Goal: Transaction & Acquisition: Purchase product/service

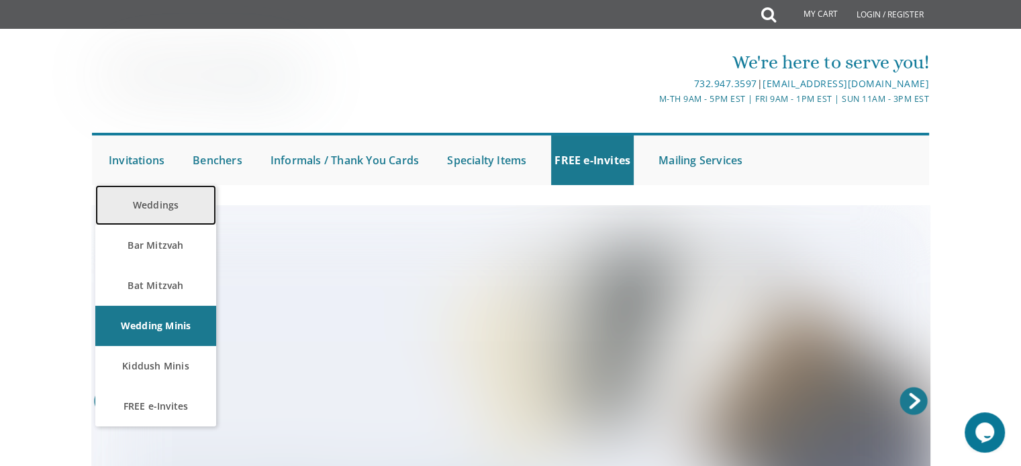
click at [164, 202] on link "Weddings" at bounding box center [155, 205] width 121 height 40
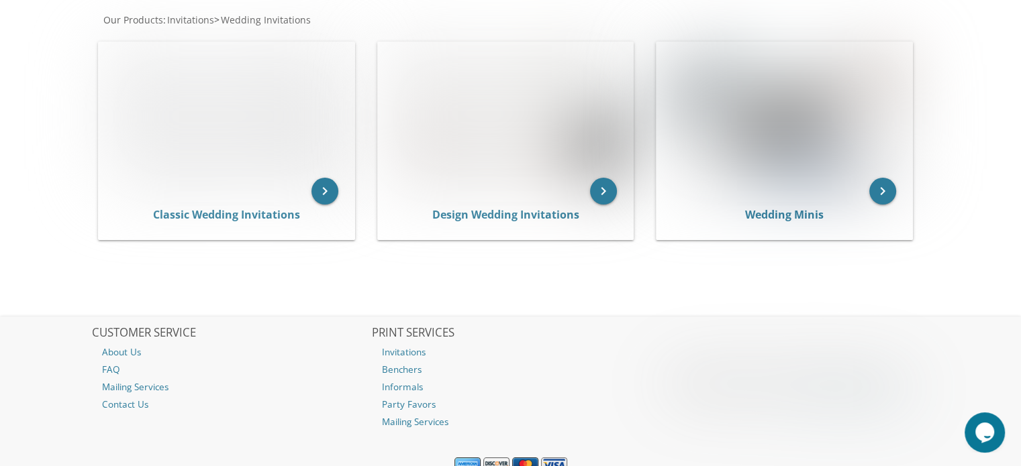
scroll to position [315, 0]
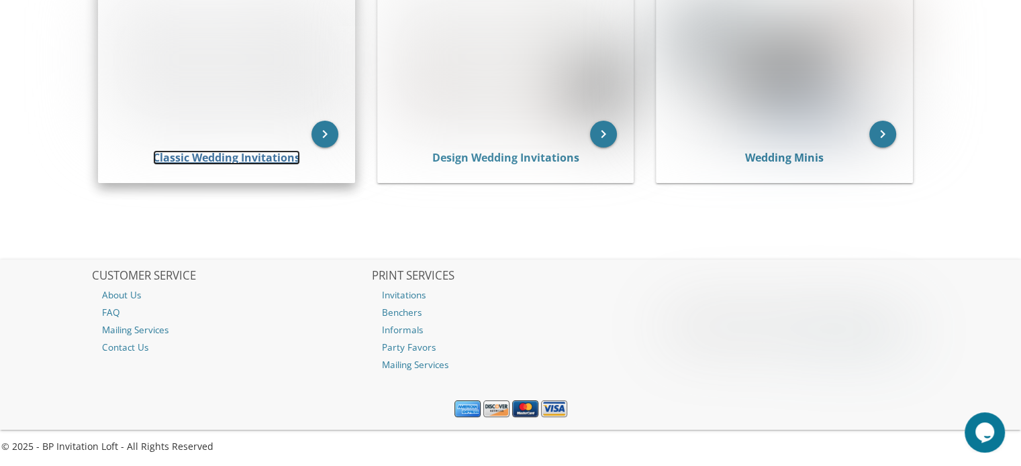
click at [191, 160] on link "Classic Wedding Invitations" at bounding box center [226, 157] width 147 height 15
